Goal: Task Accomplishment & Management: Manage account settings

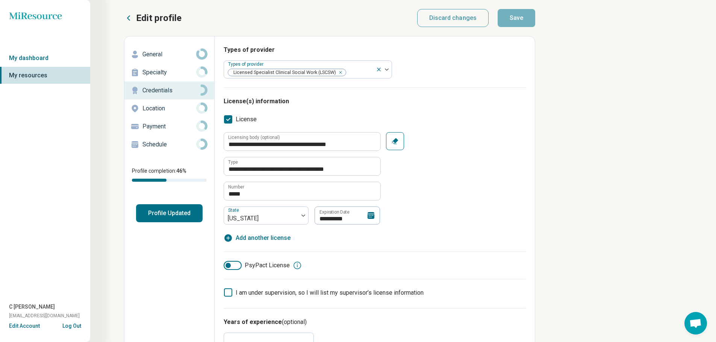
click at [370, 213] on icon at bounding box center [370, 215] width 7 height 7
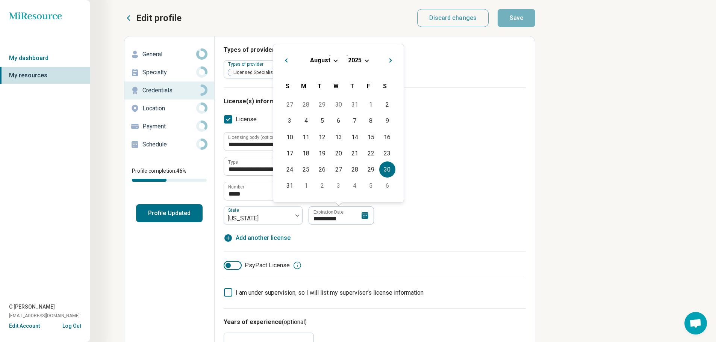
click at [365, 59] on span "Choose Date" at bounding box center [366, 60] width 4 height 4
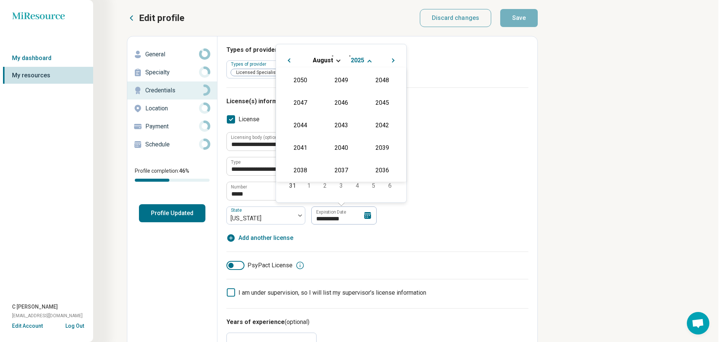
scroll to position [136, 0]
click at [376, 99] on div "2027" at bounding box center [379, 102] width 36 height 14
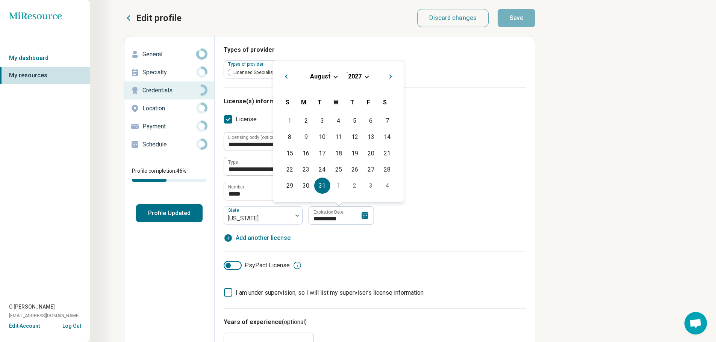
click at [321, 184] on div "31" at bounding box center [322, 186] width 16 height 16
type textarea "*"
type input "**********"
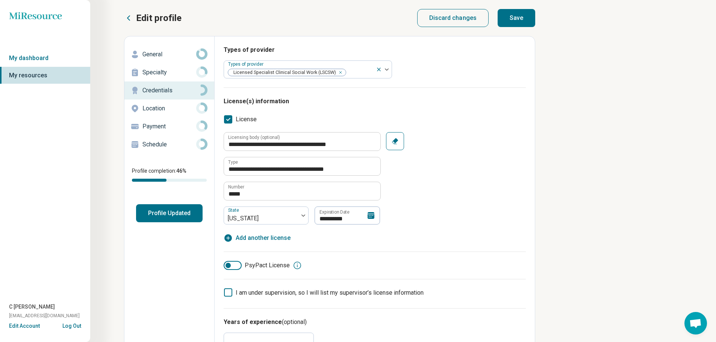
click at [512, 18] on button "Save" at bounding box center [516, 18] width 38 height 18
click at [184, 207] on button "Profile Updated" at bounding box center [169, 213] width 67 height 18
type textarea "*"
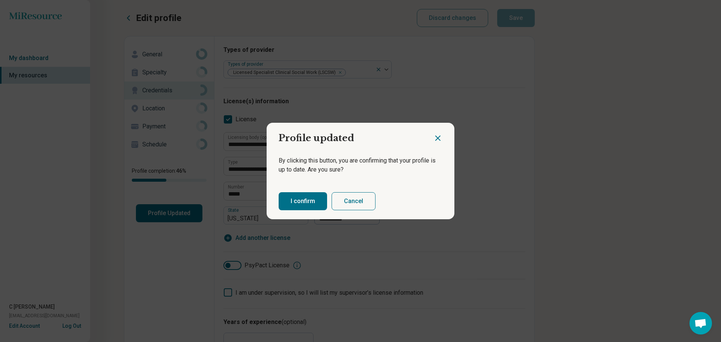
click at [283, 200] on button "I confirm" at bounding box center [303, 201] width 48 height 18
